Goal: Contribute content: Add original content to the website for others to see

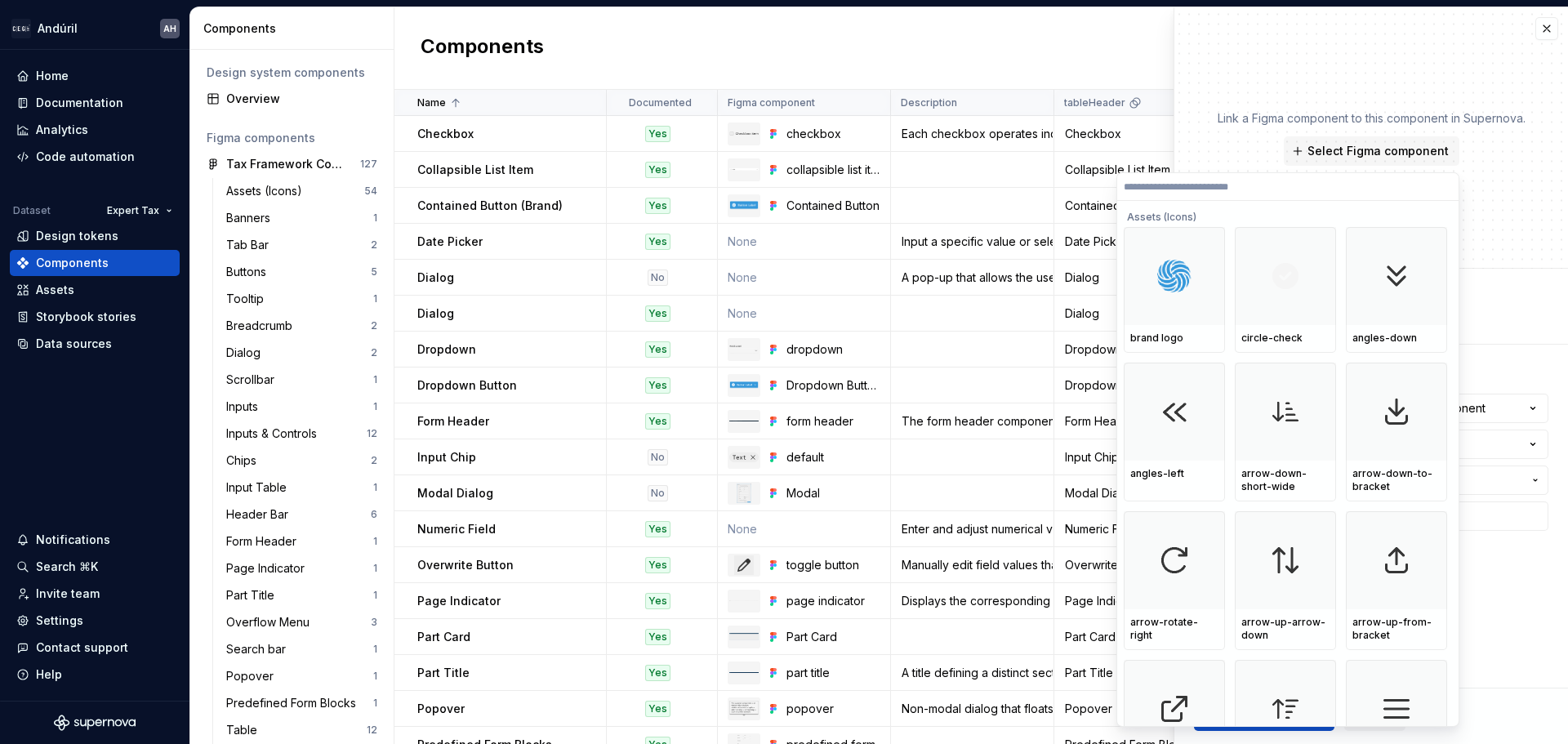
click at [1092, 60] on div "Components New component" at bounding box center [981, 49] width 1173 height 83
type textarea "*"
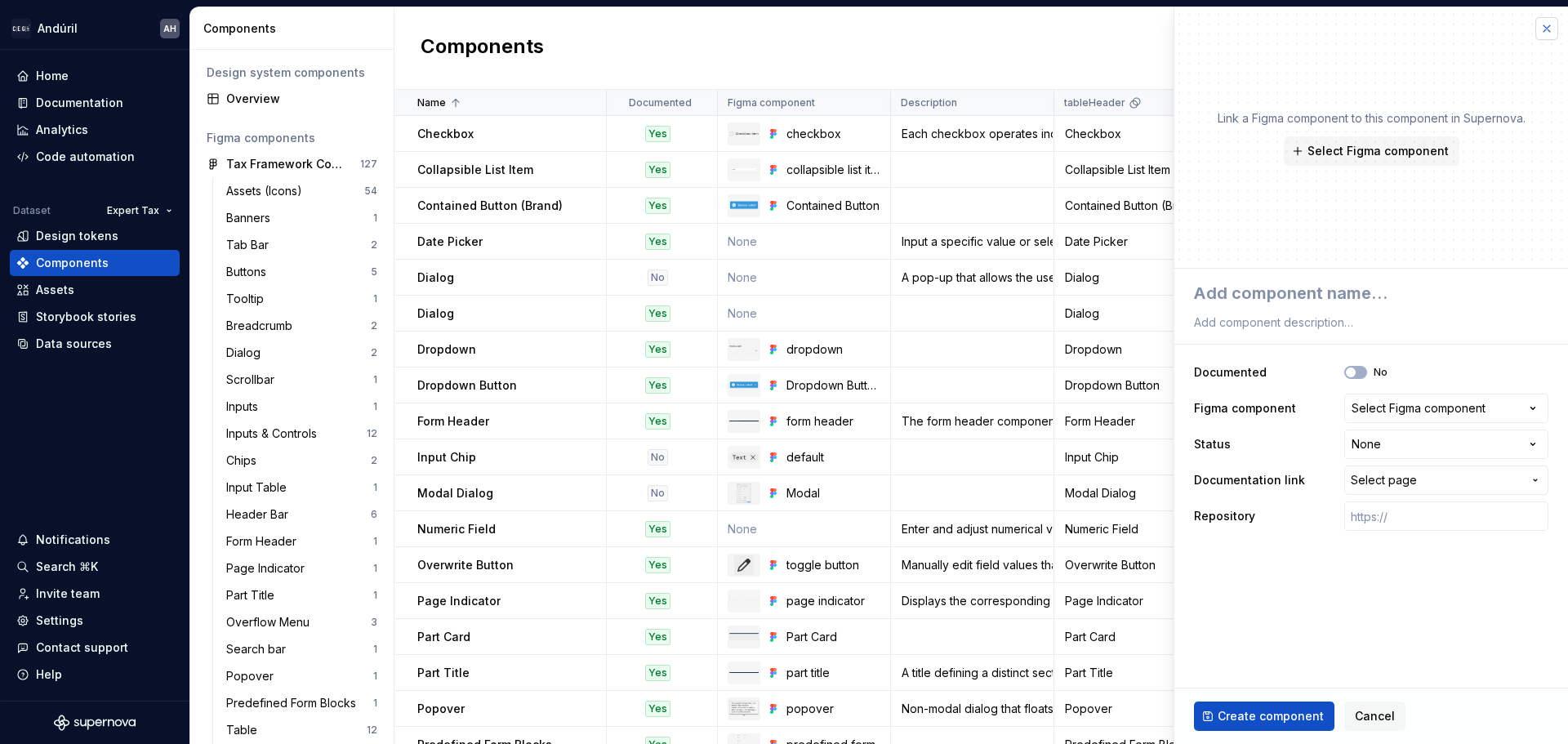
click at [1549, 30] on button "button" at bounding box center [1546, 28] width 23 height 23
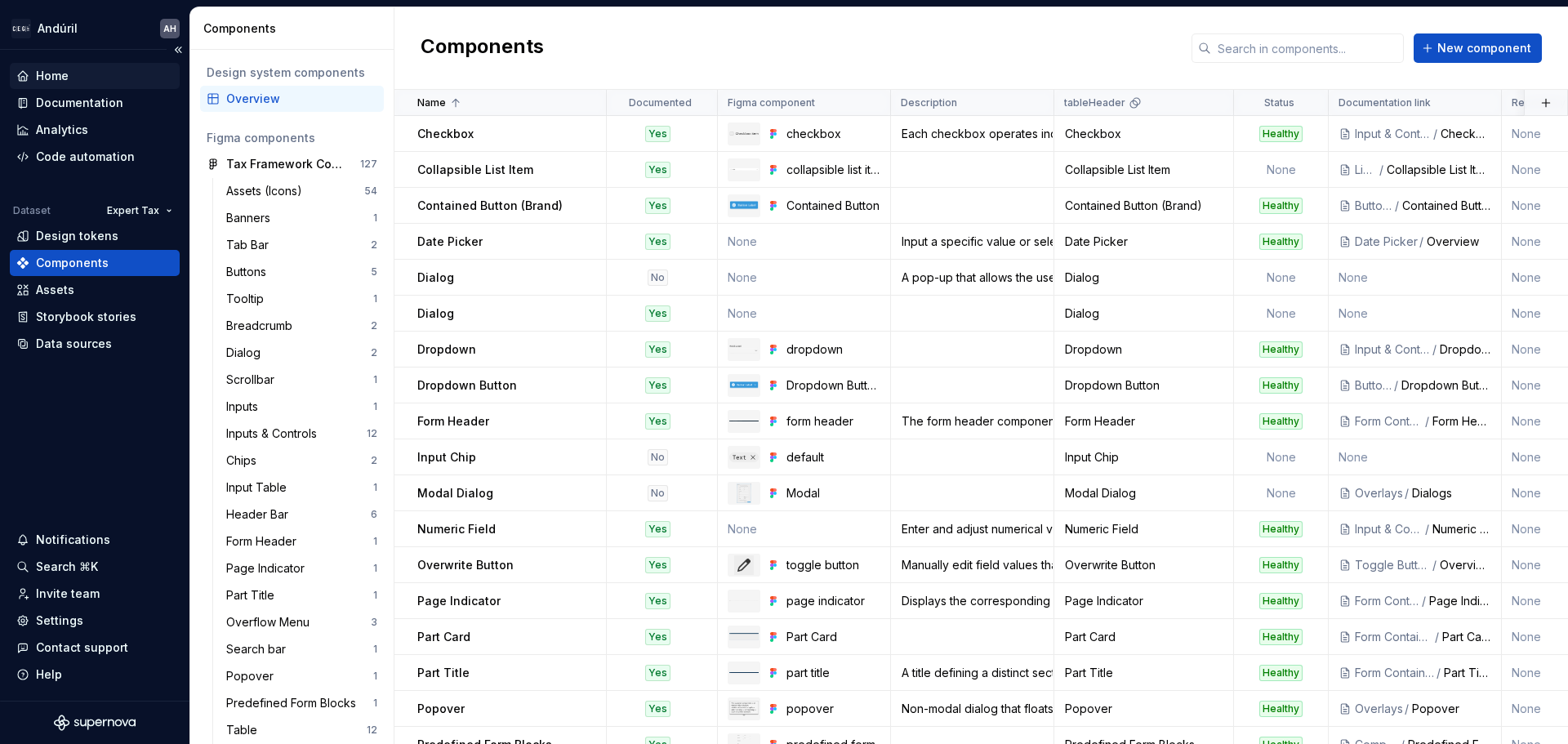
click at [58, 83] on div "Home" at bounding box center [52, 75] width 33 height 16
